Goal: Task Accomplishment & Management: Complete application form

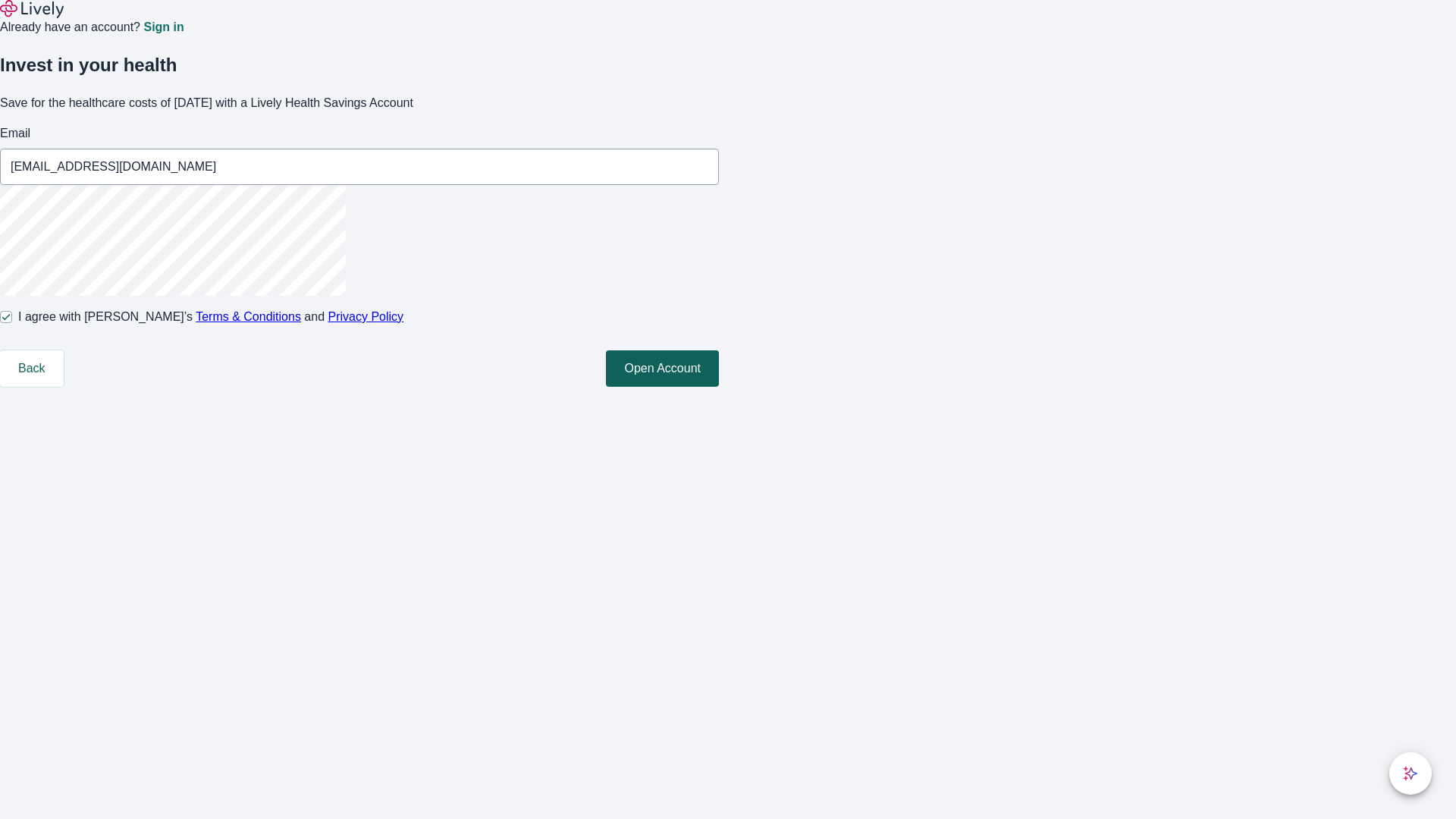
click at [719, 387] on button "Open Account" at bounding box center [662, 368] width 113 height 36
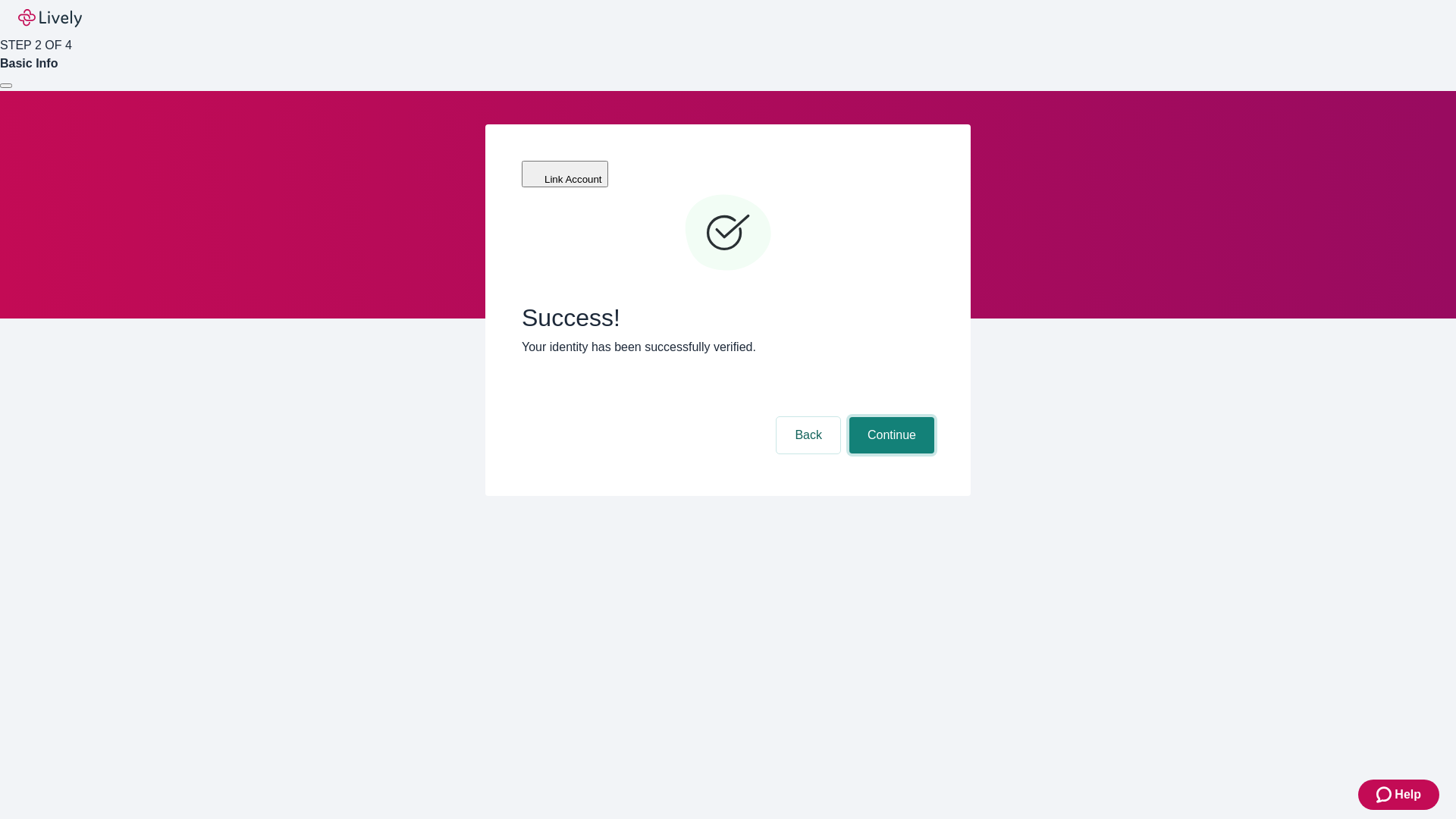
click at [890, 417] on button "Continue" at bounding box center [892, 434] width 85 height 36
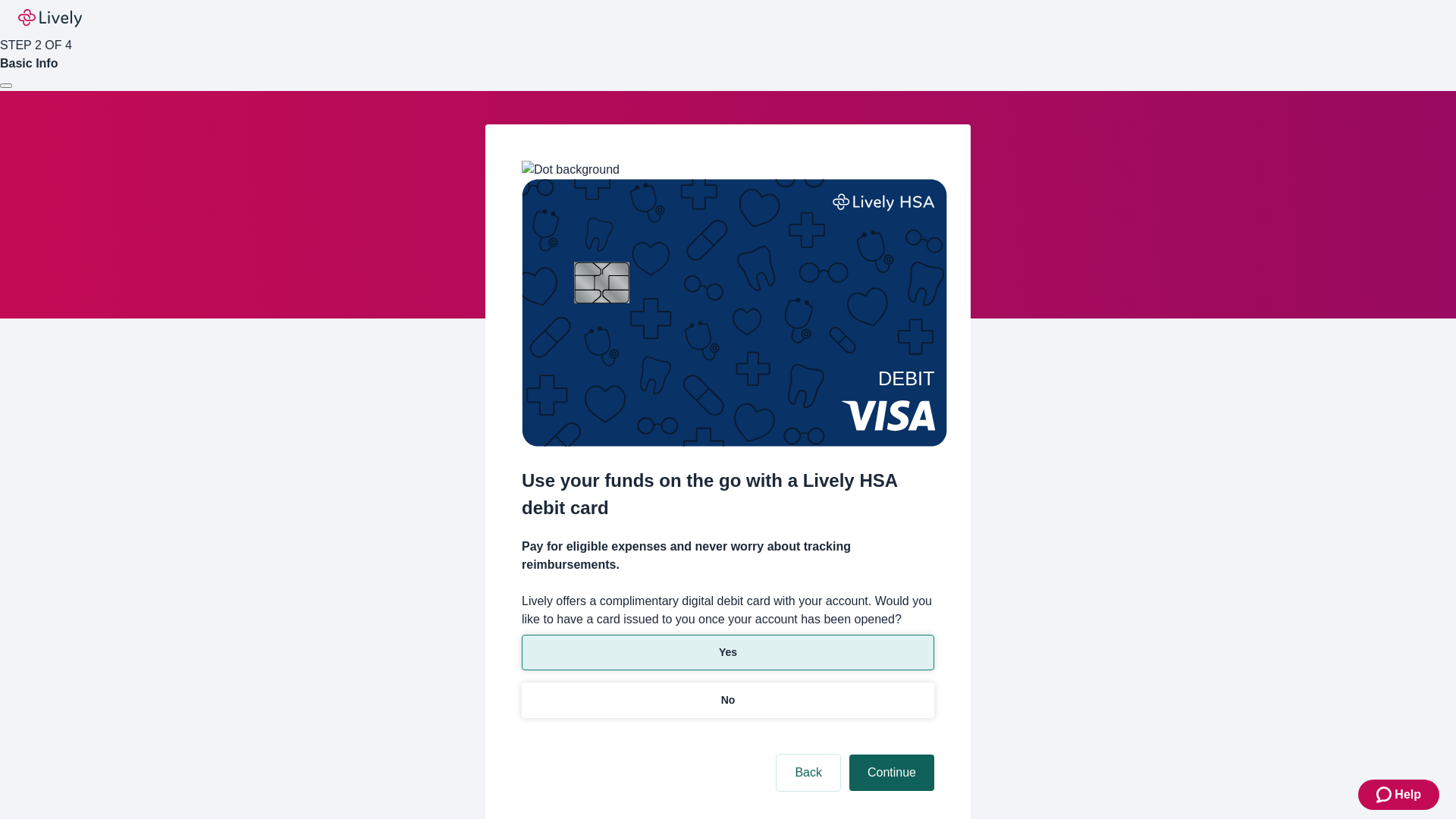
click at [727, 645] on p "Yes" at bounding box center [728, 653] width 18 height 16
click at [890, 755] on button "Continue" at bounding box center [892, 773] width 85 height 36
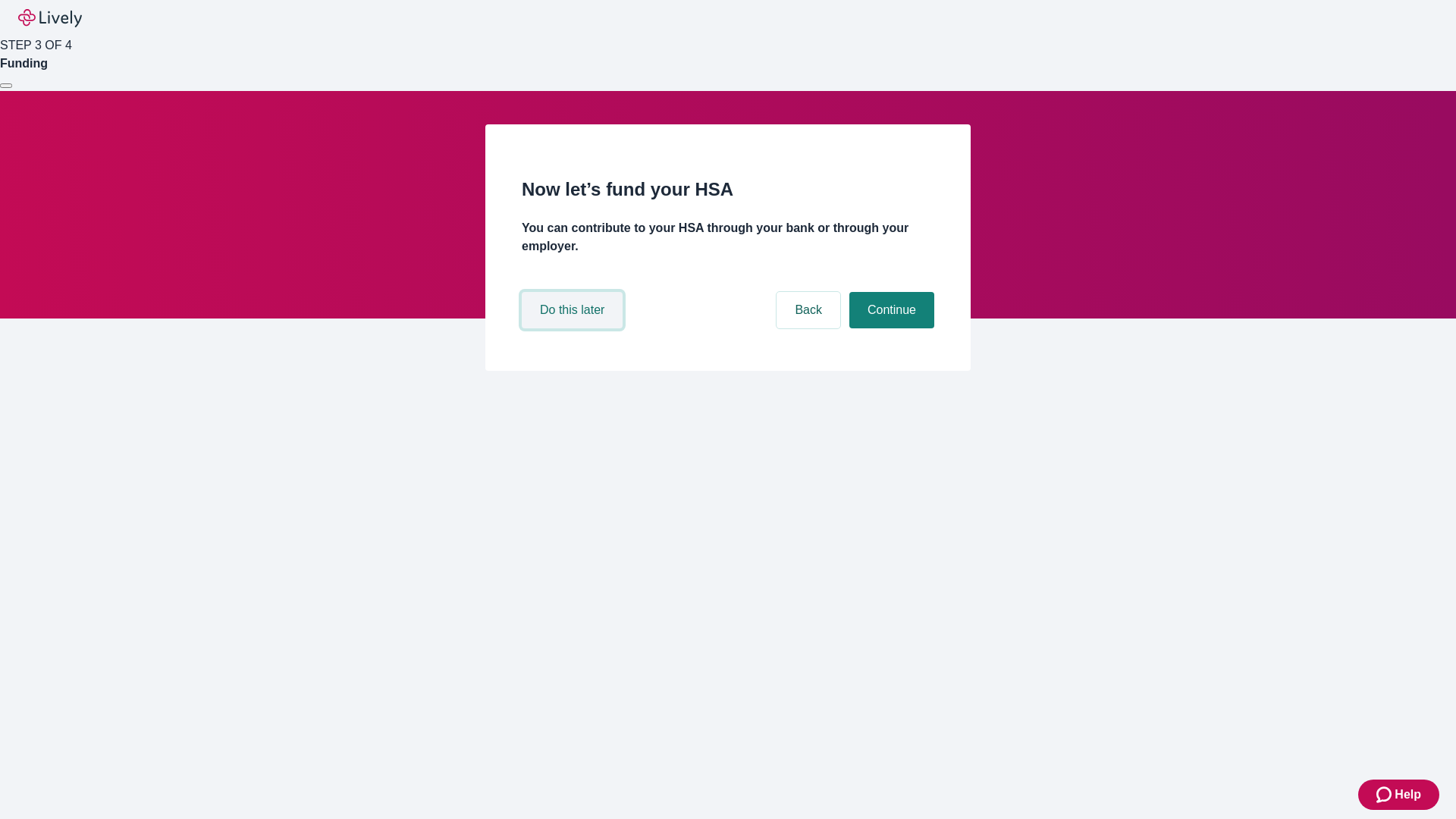
click at [574, 328] on button "Do this later" at bounding box center [572, 310] width 101 height 36
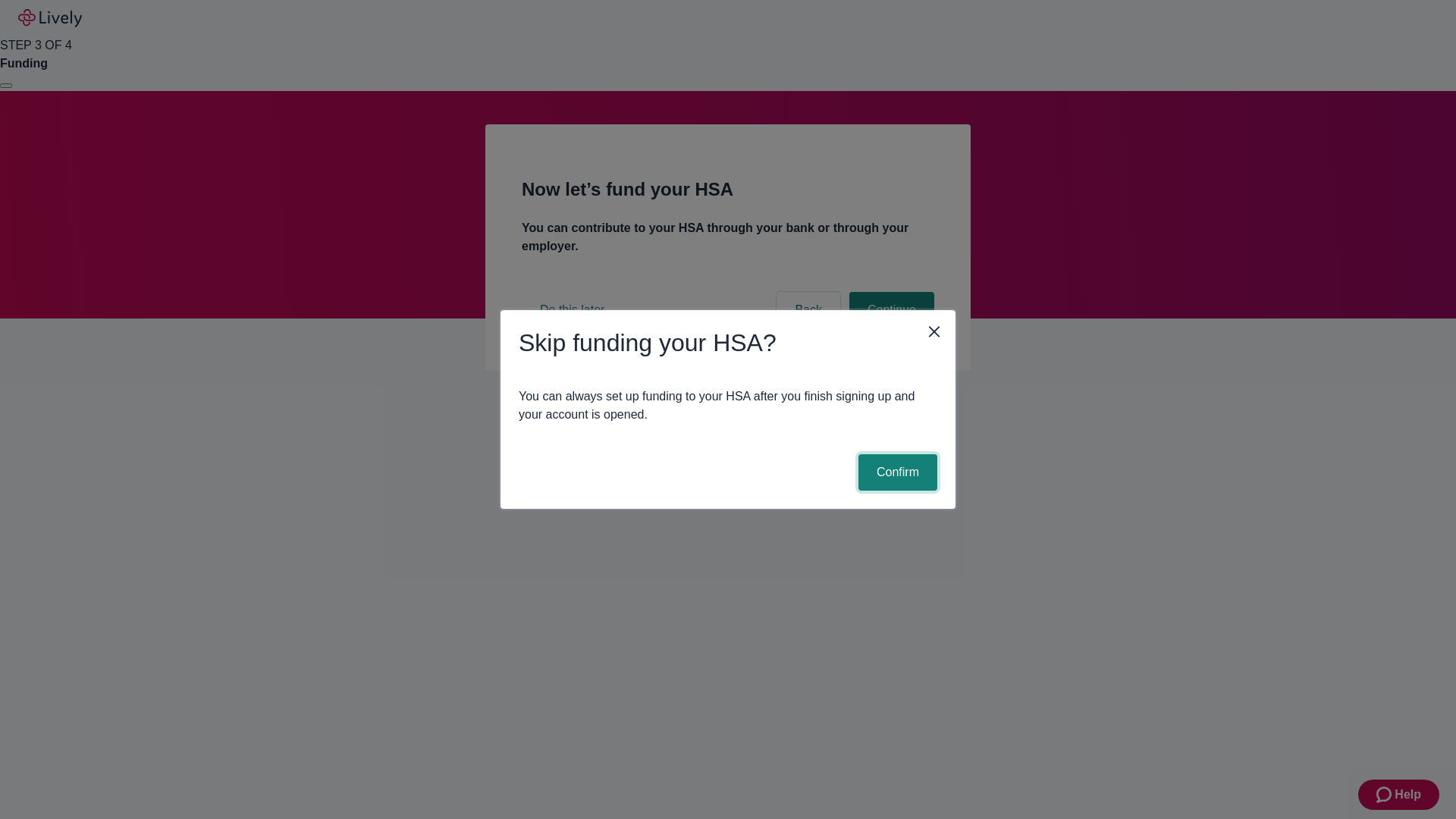
click at [895, 472] on button "Confirm" at bounding box center [897, 472] width 79 height 36
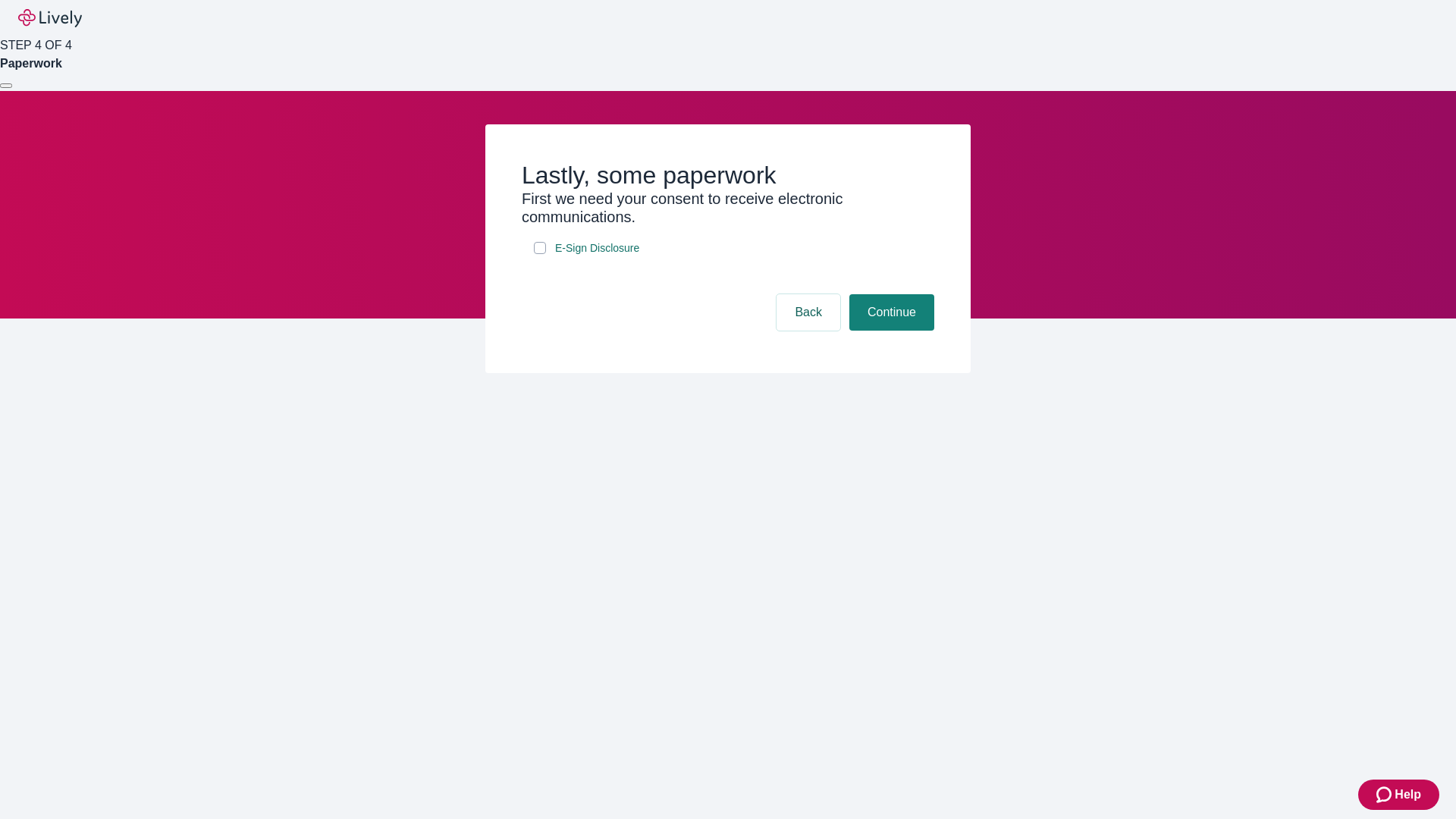
click at [540, 254] on input "E-Sign Disclosure" at bounding box center [540, 248] width 12 height 12
checkbox input "true"
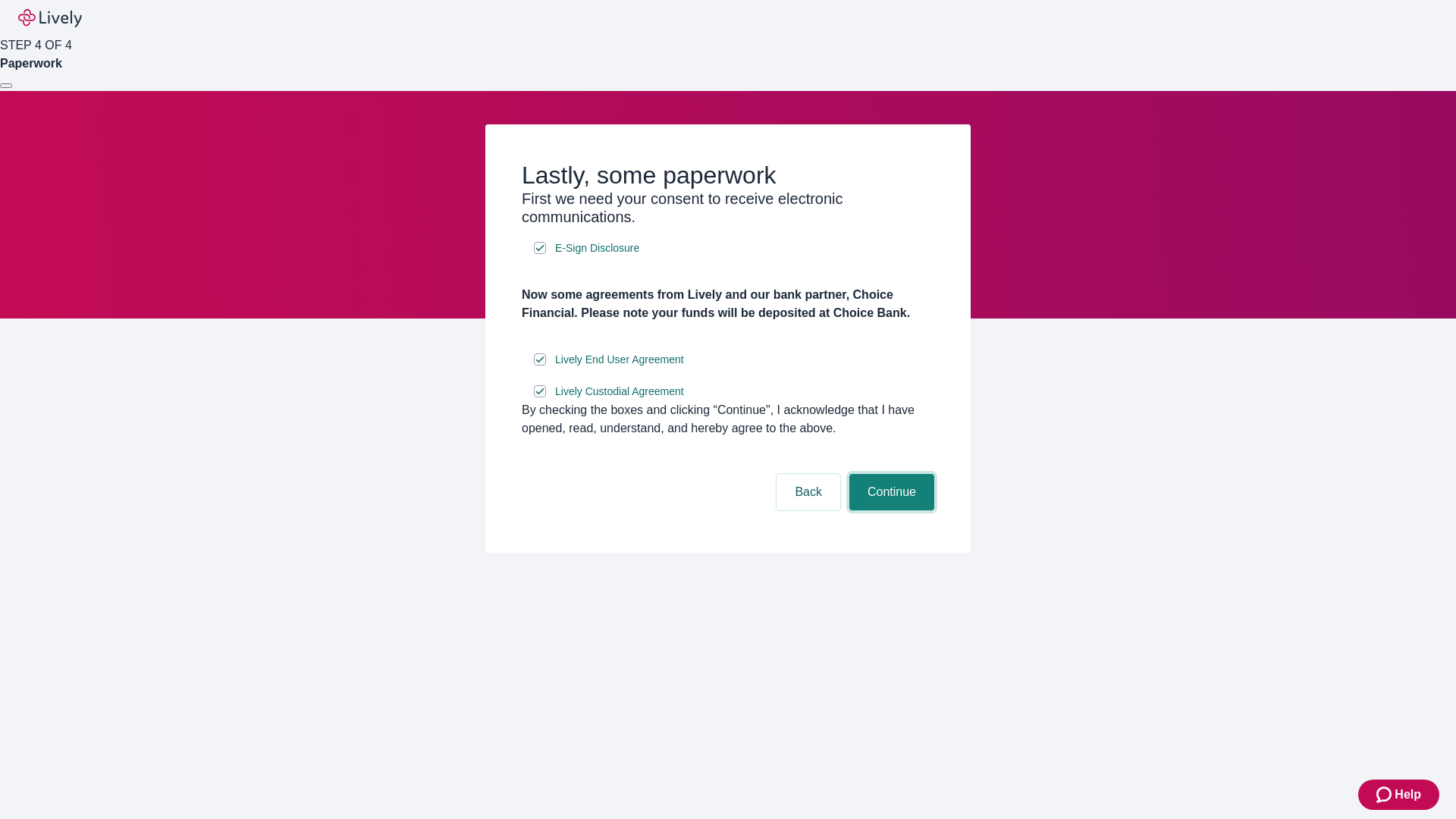
click at [890, 510] on button "Continue" at bounding box center [892, 492] width 85 height 36
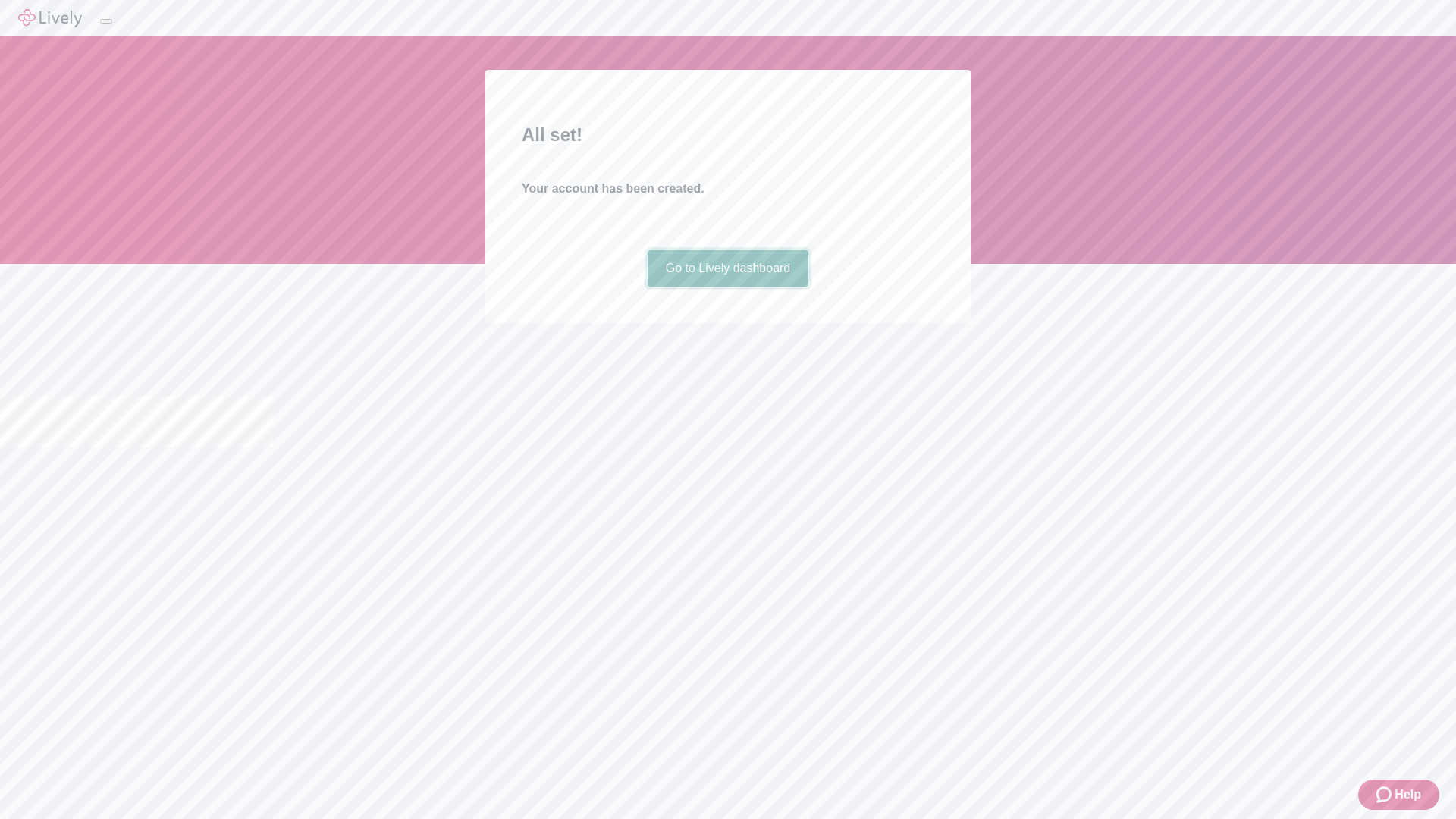
click at [727, 287] on link "Go to Lively dashboard" at bounding box center [728, 268] width 162 height 36
